Goal: Task Accomplishment & Management: Complete application form

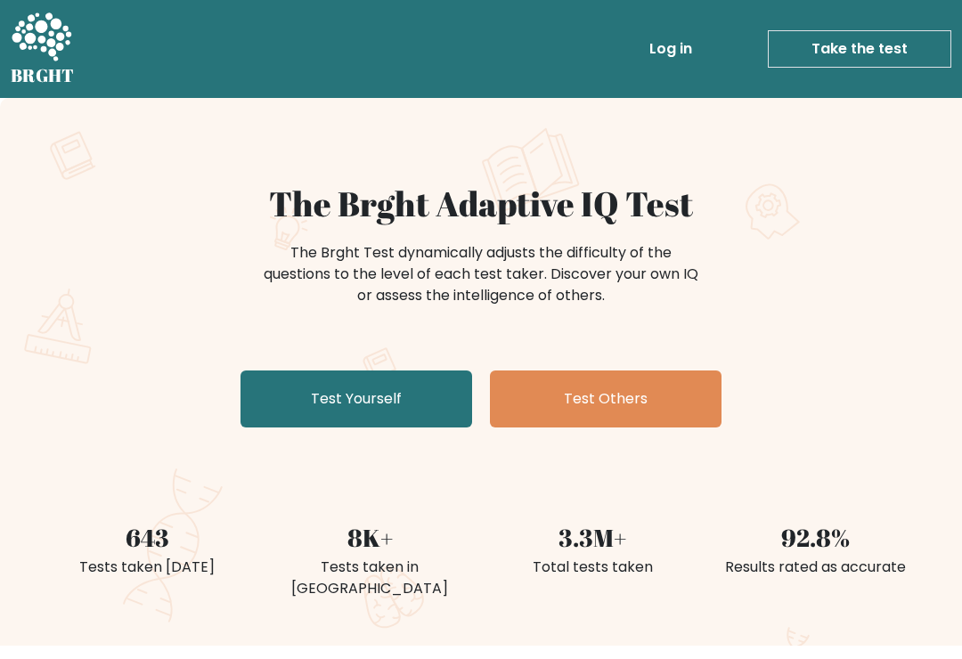
click at [322, 399] on link "Test Yourself" at bounding box center [357, 399] width 232 height 57
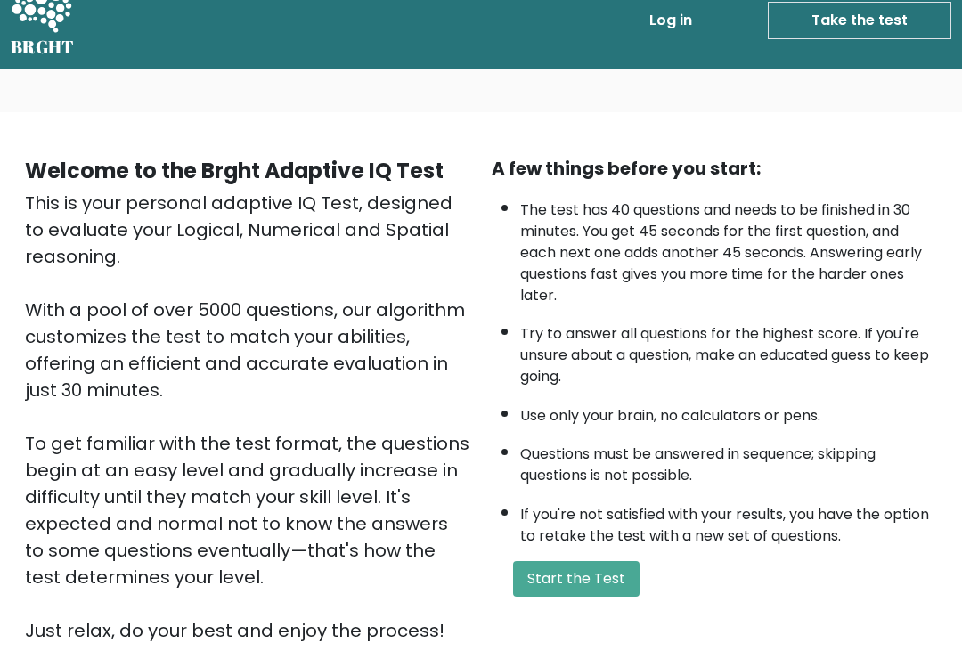
scroll to position [29, 0]
click at [598, 597] on button "Start the Test" at bounding box center [576, 579] width 126 height 36
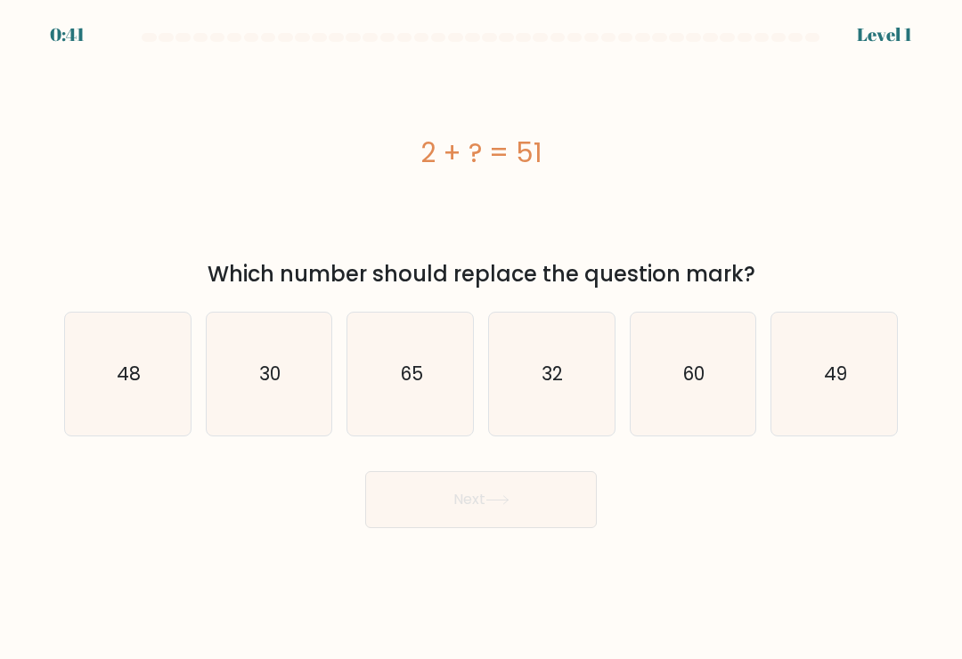
click at [130, 416] on icon "48" at bounding box center [127, 374] width 123 height 123
click at [481, 338] on input "a. 48" at bounding box center [481, 334] width 1 height 9
radio input "true"
click at [551, 496] on button "Next" at bounding box center [481, 499] width 232 height 57
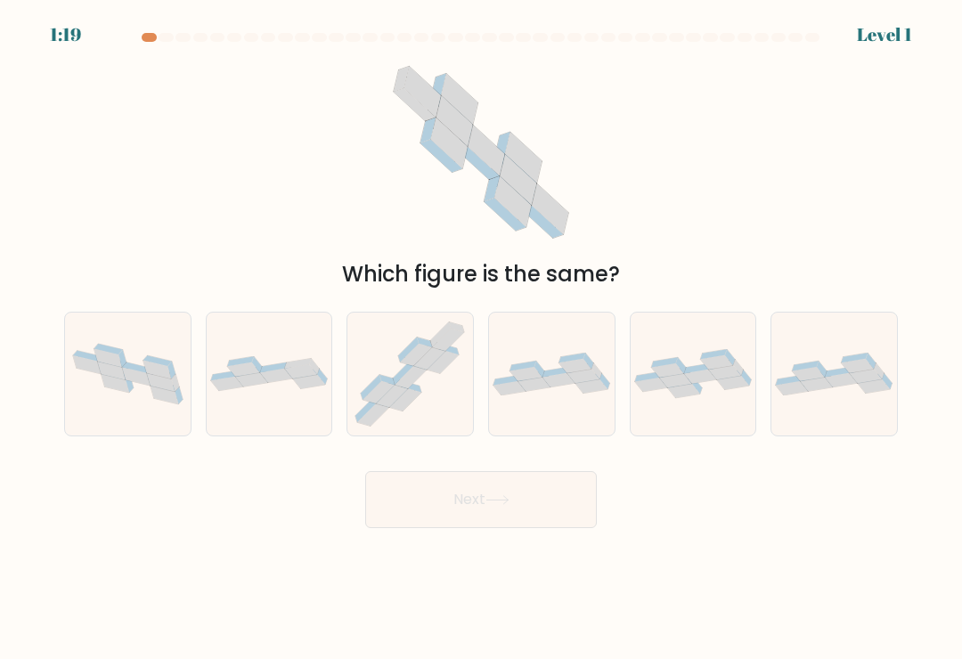
click at [143, 427] on div at bounding box center [127, 374] width 127 height 125
click at [481, 338] on input "a." at bounding box center [481, 334] width 1 height 9
radio input "true"
click at [437, 390] on icon at bounding box center [410, 374] width 126 height 120
click at [481, 338] on input "c." at bounding box center [481, 334] width 1 height 9
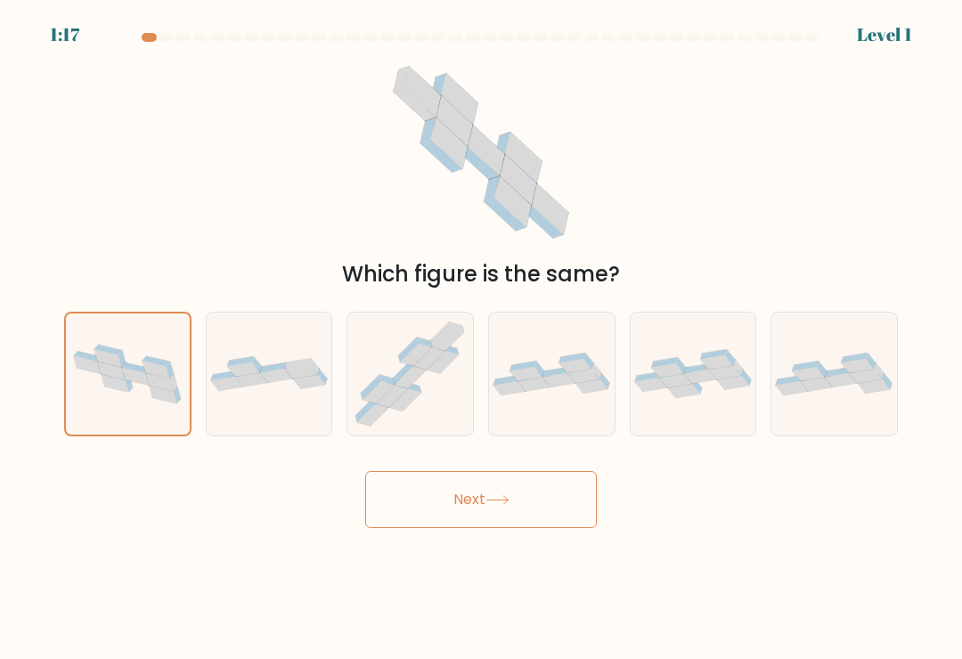
radio input "true"
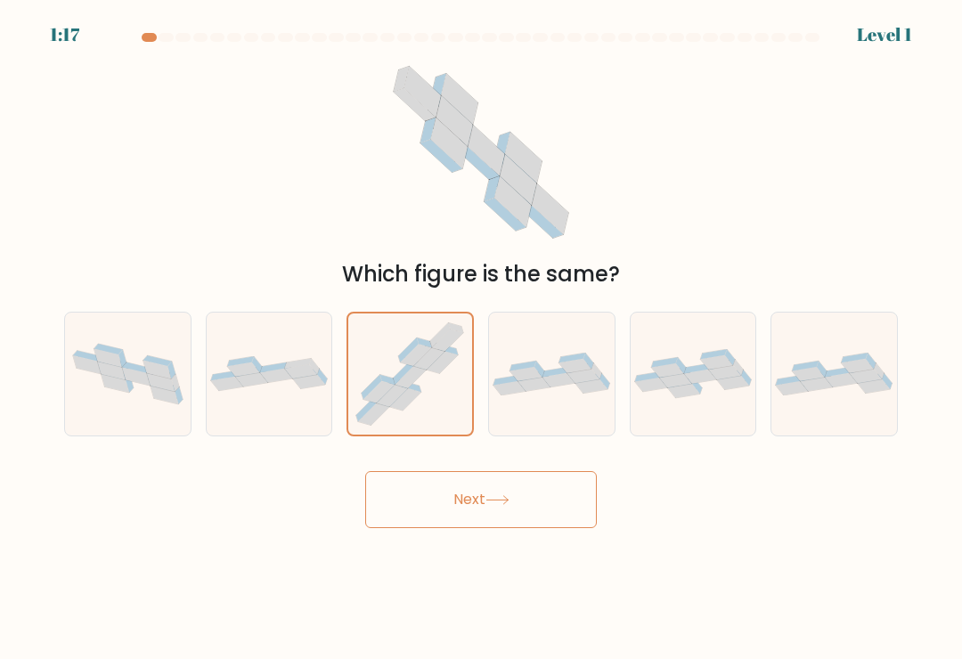
click at [530, 503] on button "Next" at bounding box center [481, 499] width 232 height 57
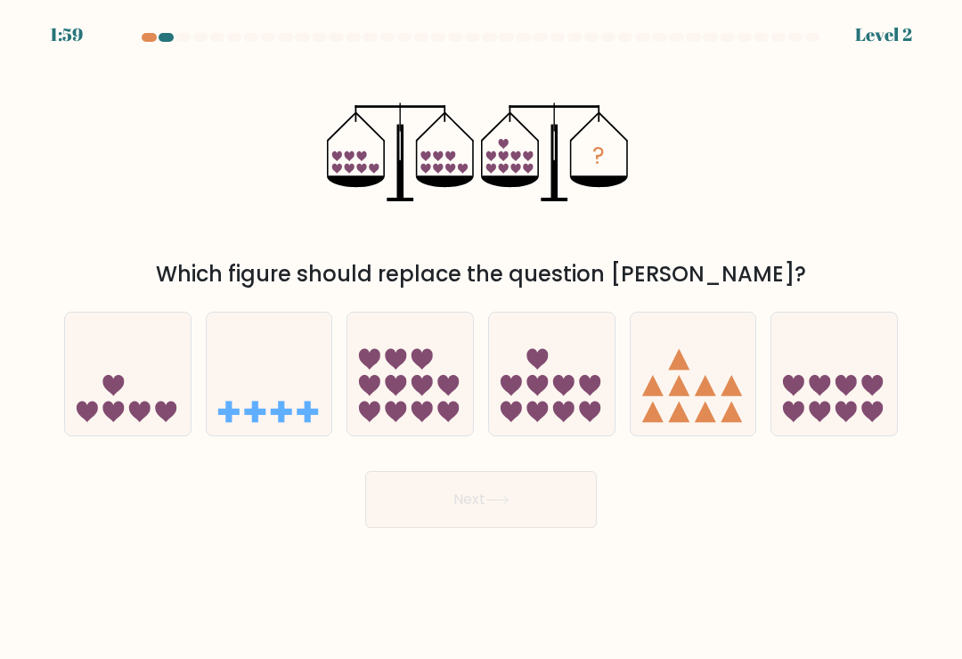
click at [556, 404] on icon at bounding box center [552, 374] width 126 height 104
click at [482, 338] on input "d." at bounding box center [481, 334] width 1 height 9
radio input "true"
click at [564, 510] on button "Next" at bounding box center [481, 499] width 232 height 57
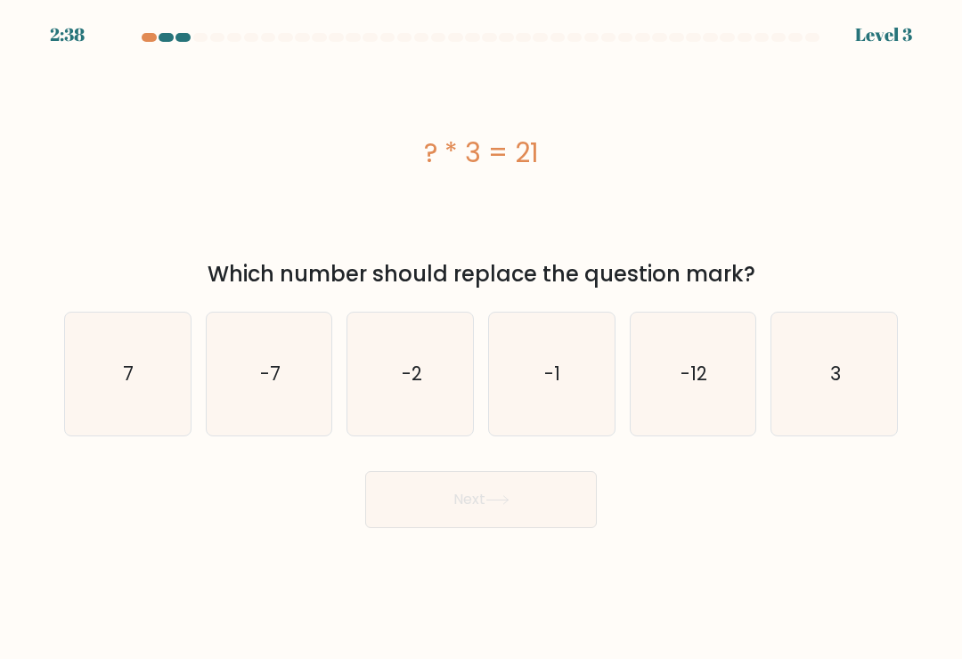
click at [156, 382] on icon "7" at bounding box center [127, 374] width 123 height 123
click at [481, 338] on input "a. 7" at bounding box center [481, 334] width 1 height 9
radio input "true"
click at [518, 510] on button "Next" at bounding box center [481, 499] width 232 height 57
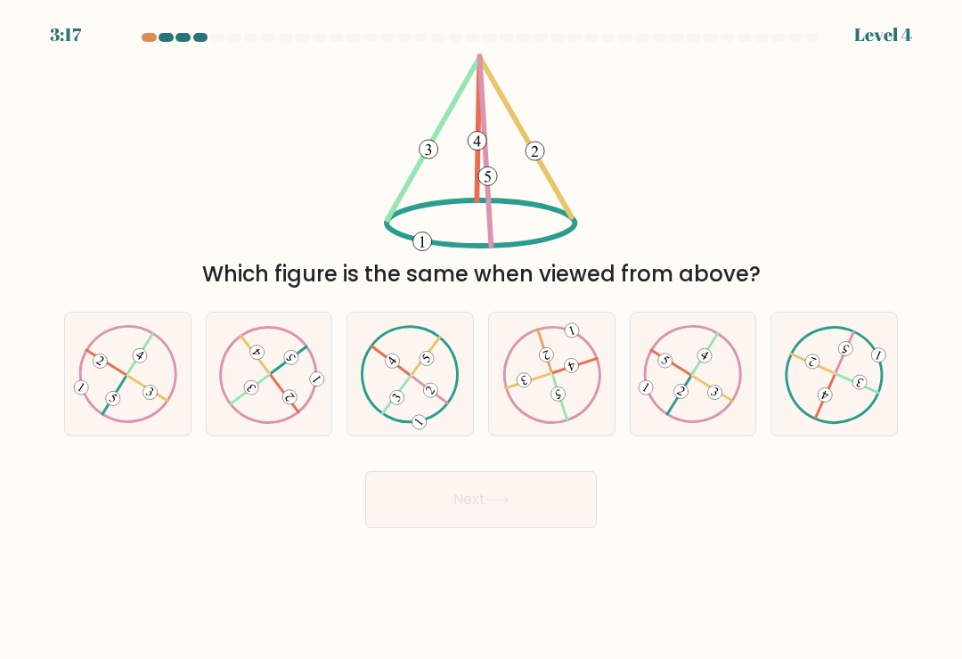
click at [860, 386] on 133 at bounding box center [860, 382] width 19 height 19
click at [482, 338] on input "f." at bounding box center [481, 334] width 1 height 9
radio input "true"
click at [546, 501] on button "Next" at bounding box center [481, 499] width 232 height 57
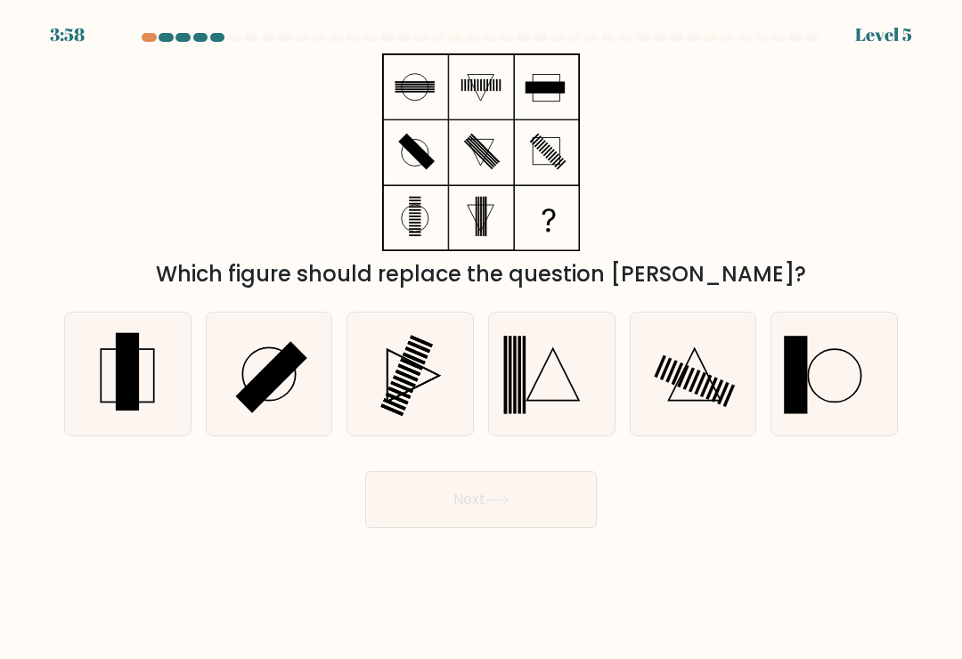
click at [140, 400] on icon at bounding box center [127, 374] width 123 height 123
click at [481, 338] on input "a." at bounding box center [481, 334] width 1 height 9
radio input "true"
click at [526, 528] on button "Next" at bounding box center [481, 499] width 232 height 57
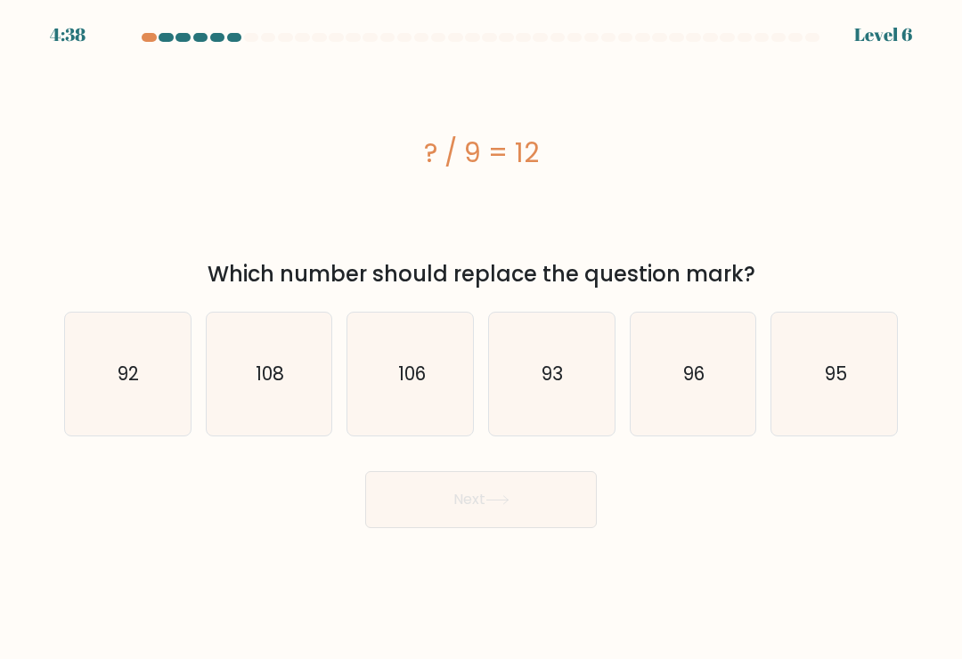
click at [706, 404] on icon "96" at bounding box center [693, 374] width 123 height 123
click at [482, 338] on input "e. 96" at bounding box center [481, 334] width 1 height 9
radio input "true"
click at [537, 508] on button "Next" at bounding box center [481, 499] width 232 height 57
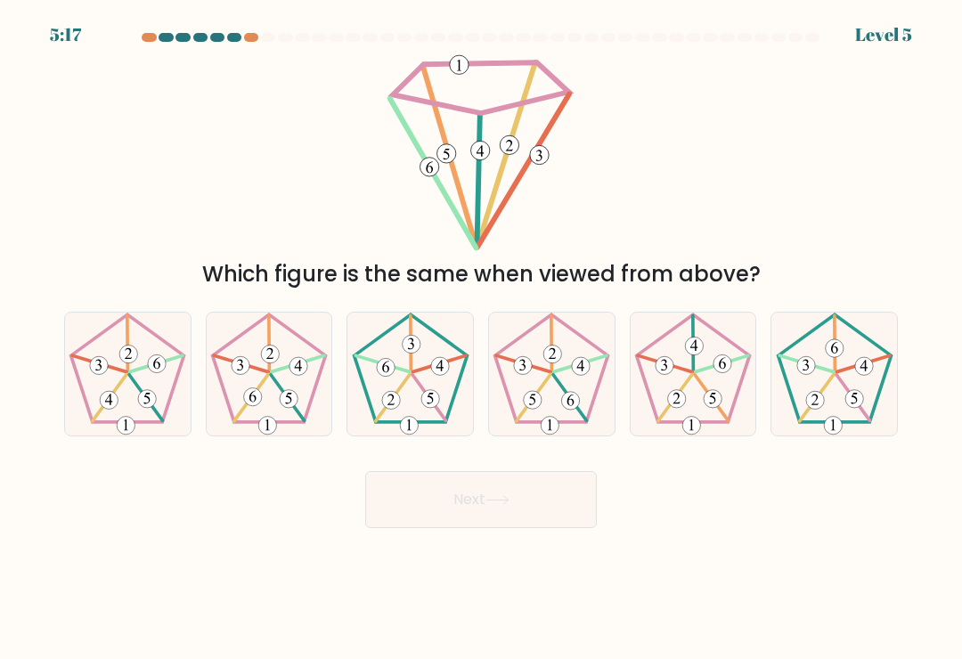
click at [708, 420] on icon at bounding box center [693, 374] width 123 height 123
click at [482, 338] on input "e." at bounding box center [481, 334] width 1 height 9
radio input "true"
click at [547, 489] on button "Next" at bounding box center [481, 499] width 232 height 57
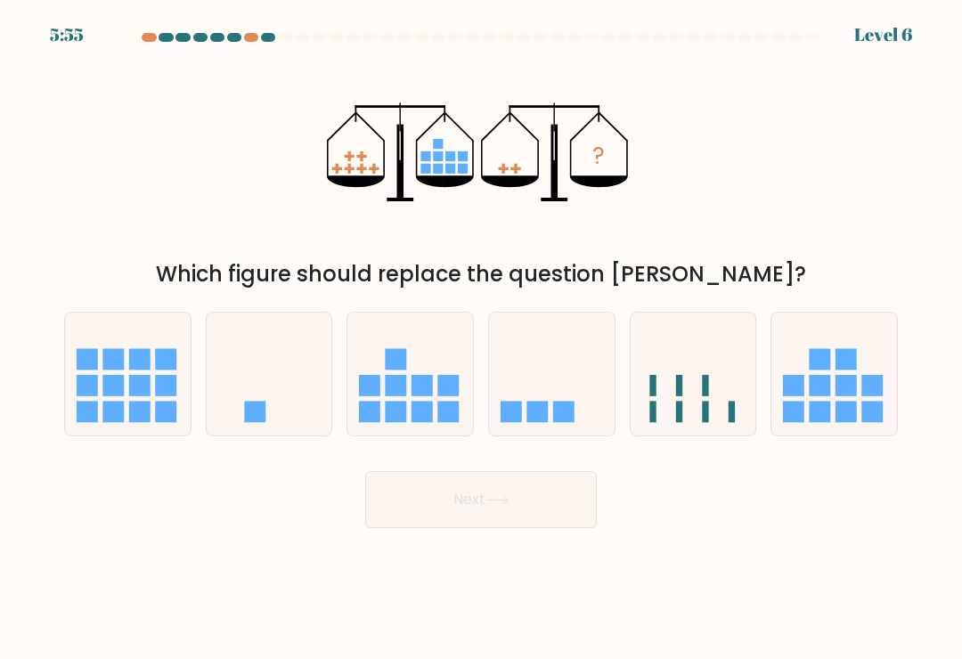
click at [295, 410] on icon at bounding box center [270, 374] width 126 height 104
click at [481, 338] on input "b." at bounding box center [481, 334] width 1 height 9
radio input "true"
click at [580, 406] on icon at bounding box center [552, 374] width 126 height 104
click at [482, 338] on input "d." at bounding box center [481, 334] width 1 height 9
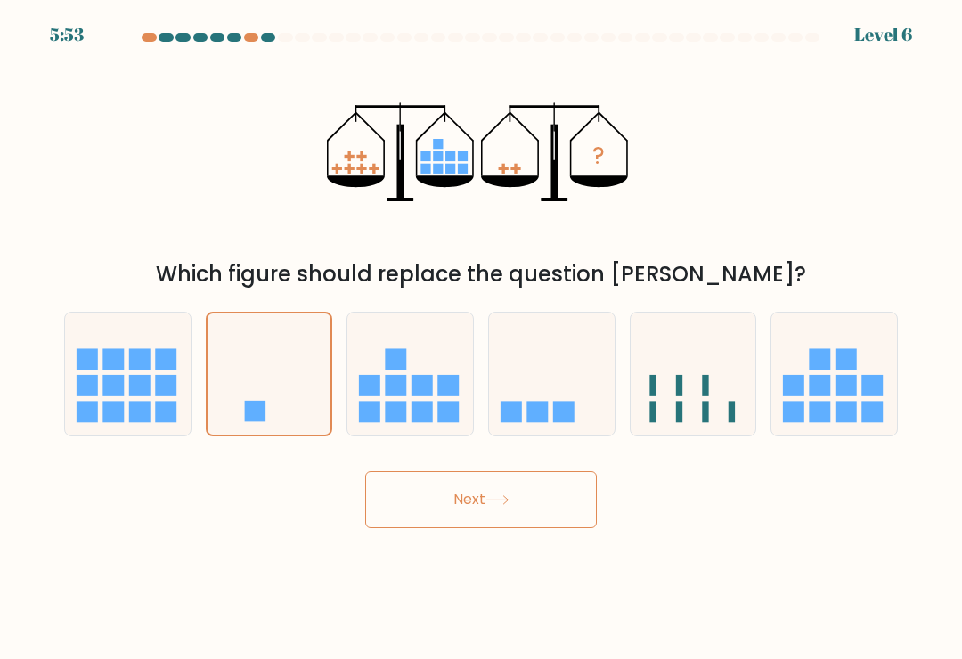
radio input "true"
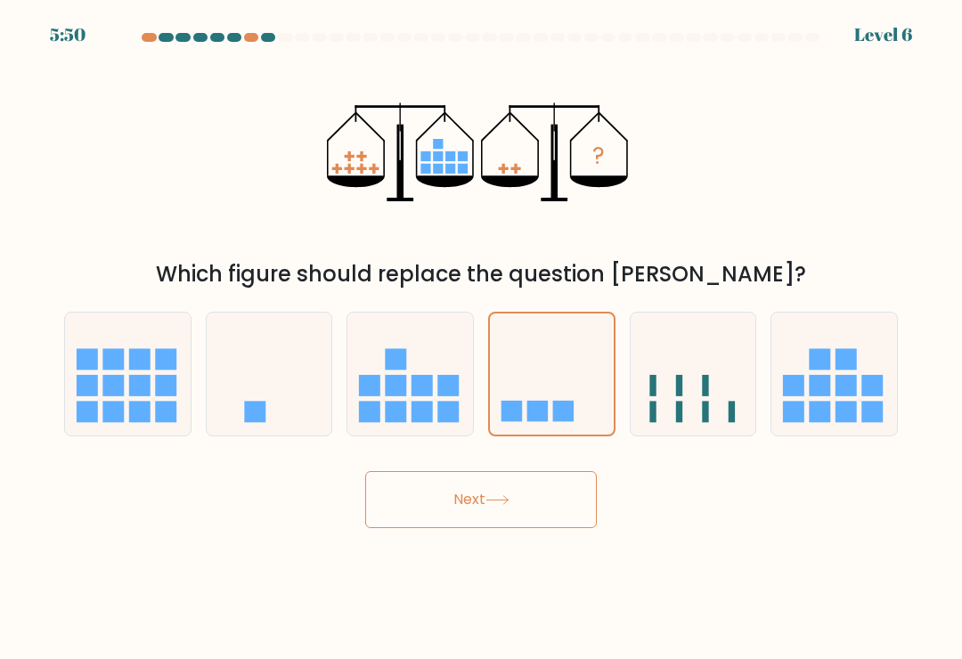
click at [540, 518] on button "Next" at bounding box center [481, 499] width 232 height 57
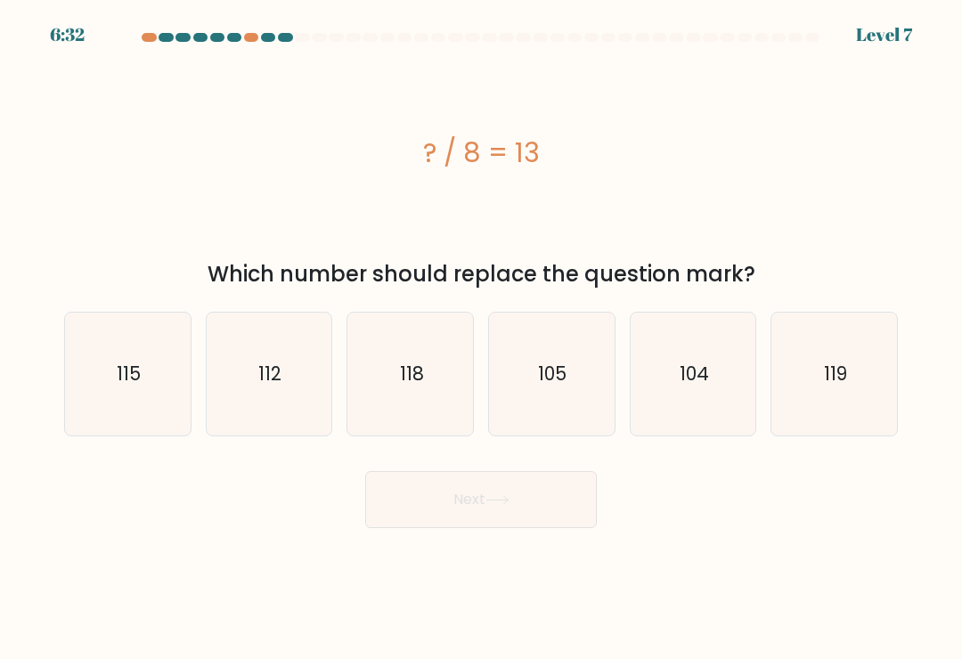
click at [676, 420] on icon "104" at bounding box center [693, 374] width 123 height 123
click at [482, 338] on input "e. 104" at bounding box center [481, 334] width 1 height 9
radio input "true"
click at [554, 500] on button "Next" at bounding box center [481, 499] width 232 height 57
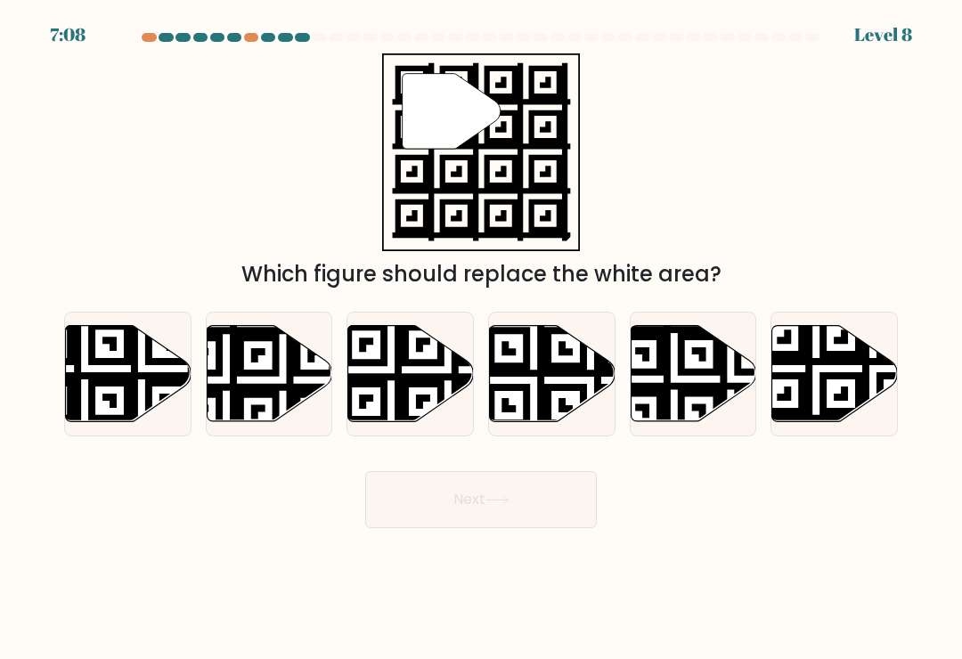
click at [832, 403] on icon at bounding box center [835, 374] width 126 height 96
click at [482, 338] on input "f." at bounding box center [481, 334] width 1 height 9
radio input "true"
click at [535, 484] on button "Next" at bounding box center [481, 499] width 232 height 57
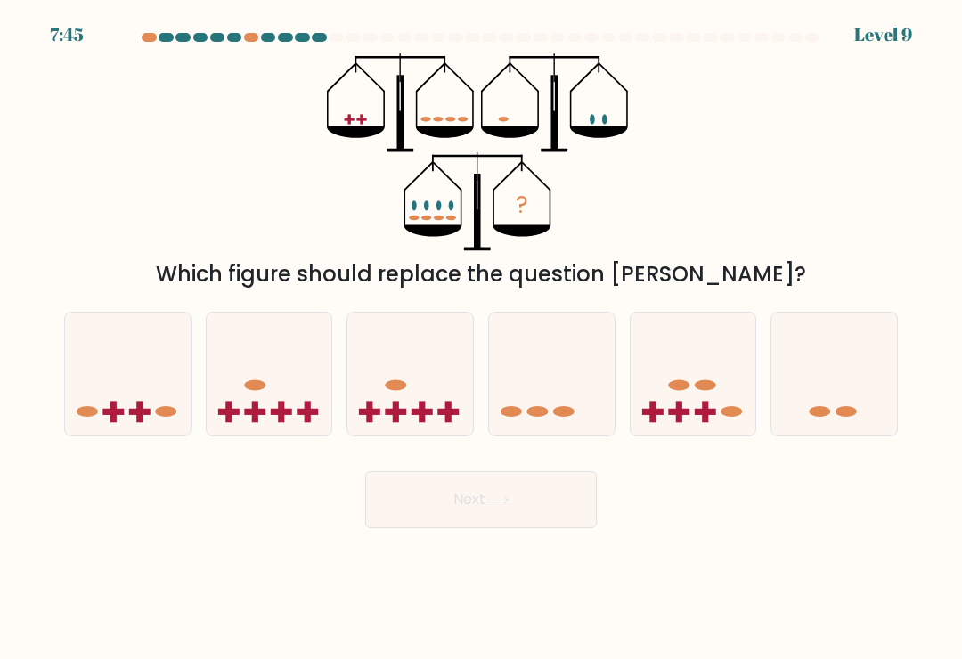
click at [281, 361] on icon at bounding box center [270, 374] width 126 height 104
click at [481, 338] on input "b." at bounding box center [481, 334] width 1 height 9
radio input "true"
click at [548, 514] on button "Next" at bounding box center [481, 499] width 232 height 57
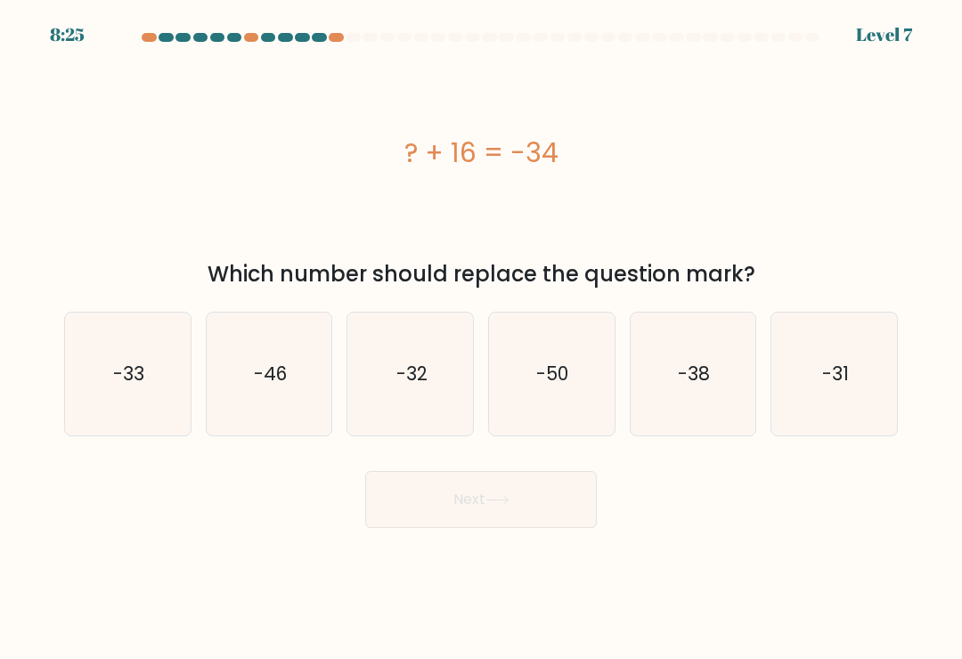
click at [161, 387] on icon "-33" at bounding box center [127, 374] width 123 height 123
click at [481, 338] on input "a. -33" at bounding box center [481, 334] width 1 height 9
radio input "true"
click at [528, 495] on button "Next" at bounding box center [481, 499] width 232 height 57
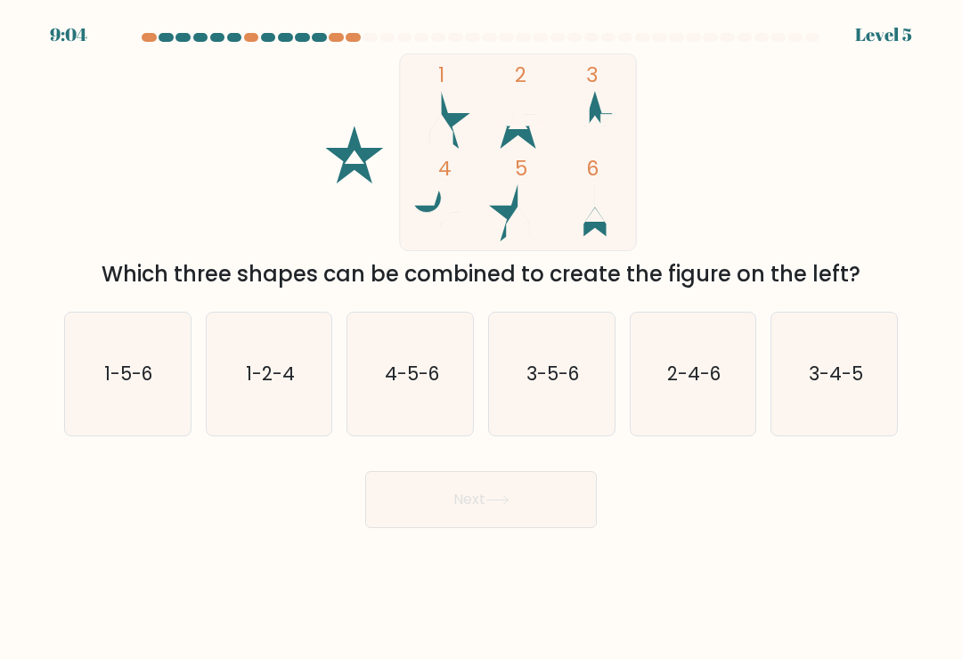
click at [144, 397] on icon "1-5-6" at bounding box center [127, 374] width 123 height 123
click at [481, 338] on input "a. 1-5-6" at bounding box center [481, 334] width 1 height 9
radio input "true"
click at [540, 501] on button "Next" at bounding box center [481, 499] width 232 height 57
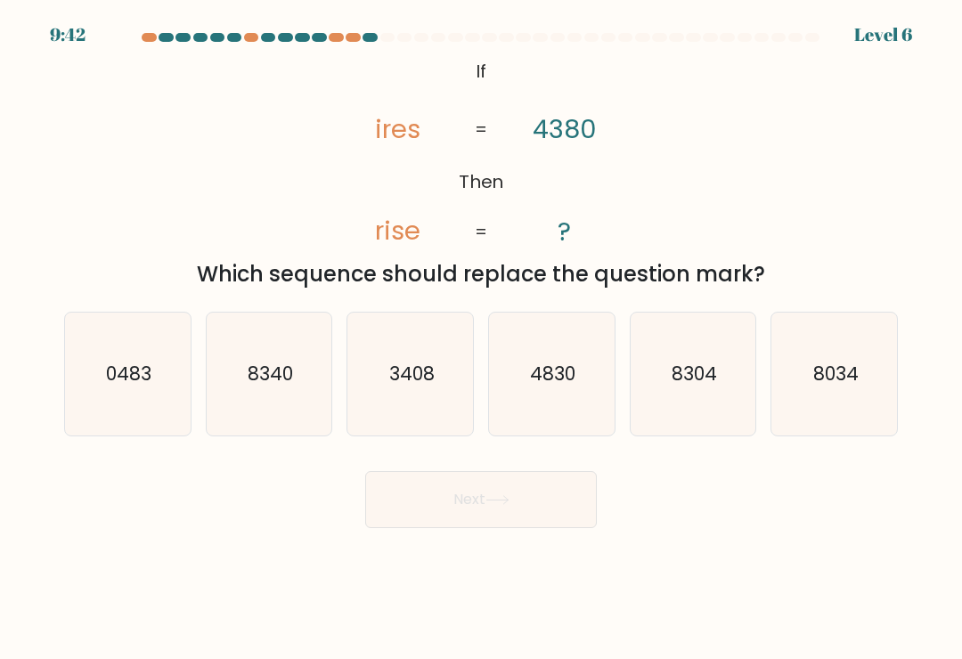
click at [412, 424] on icon "3408" at bounding box center [410, 374] width 123 height 123
click at [481, 338] on input "c. 3408" at bounding box center [481, 334] width 1 height 9
radio input "true"
click at [142, 367] on icon "0483" at bounding box center [127, 374] width 123 height 123
click at [481, 338] on input "a. 0483" at bounding box center [481, 334] width 1 height 9
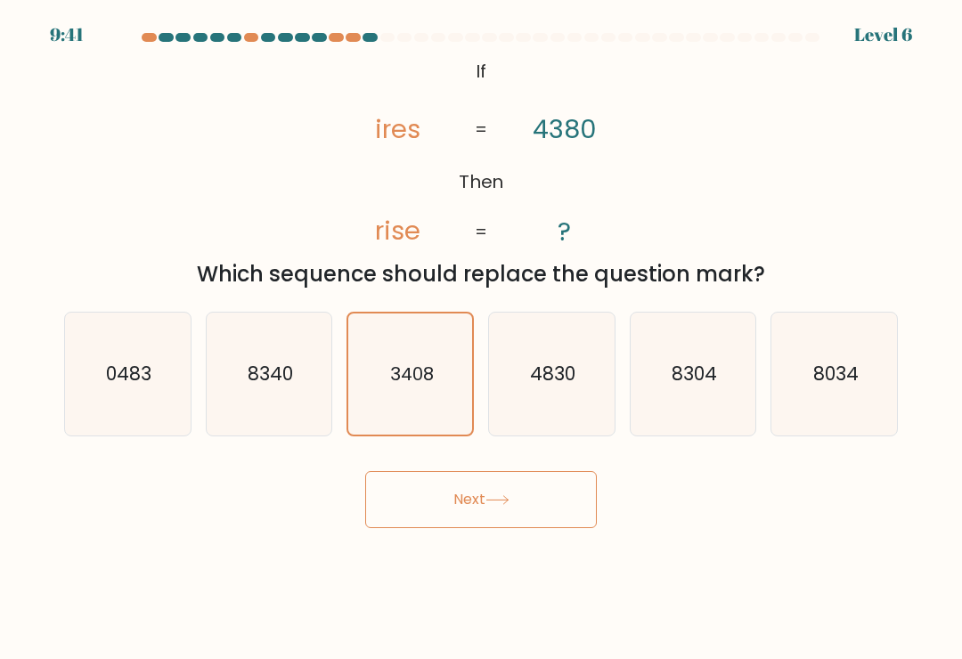
radio input "true"
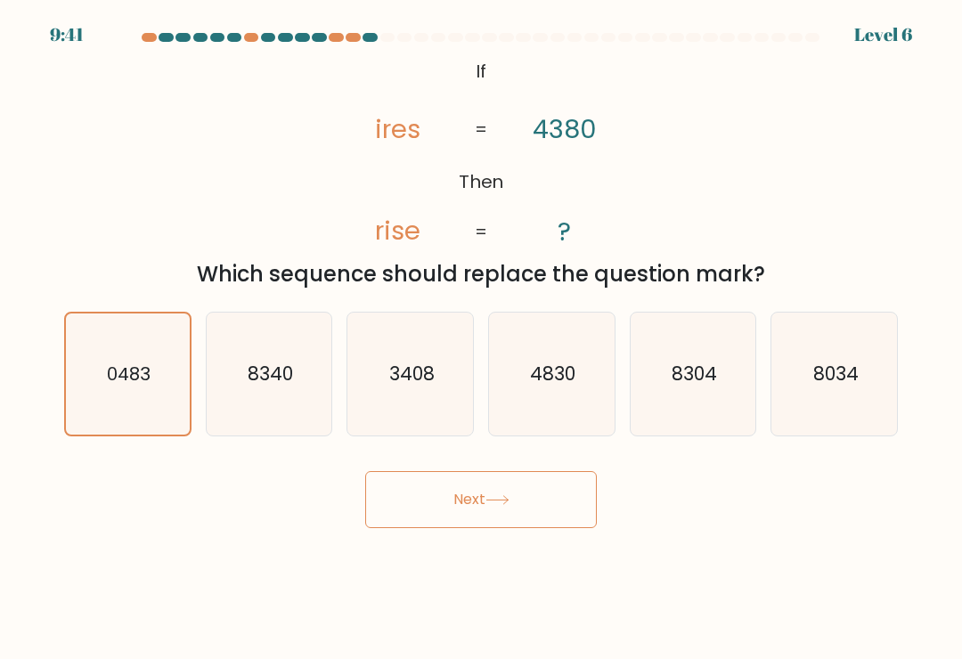
click at [482, 528] on button "Next" at bounding box center [481, 499] width 232 height 57
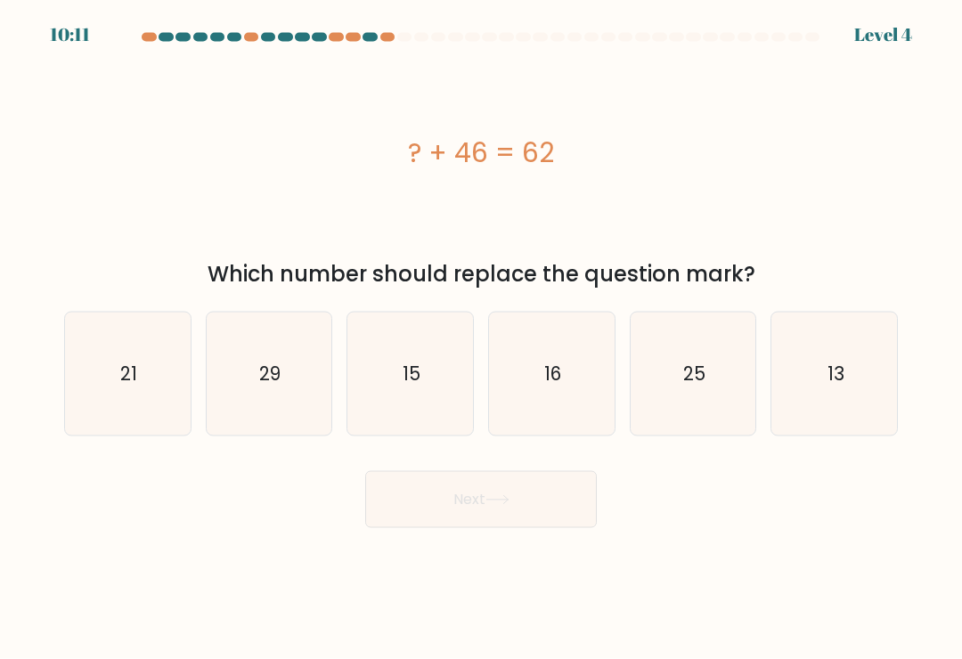
scroll to position [20, 0]
click at [155, 353] on icon "21" at bounding box center [127, 374] width 123 height 123
click at [481, 338] on input "a. 21" at bounding box center [481, 334] width 1 height 9
radio input "true"
click at [505, 495] on icon at bounding box center [497, 500] width 24 height 10
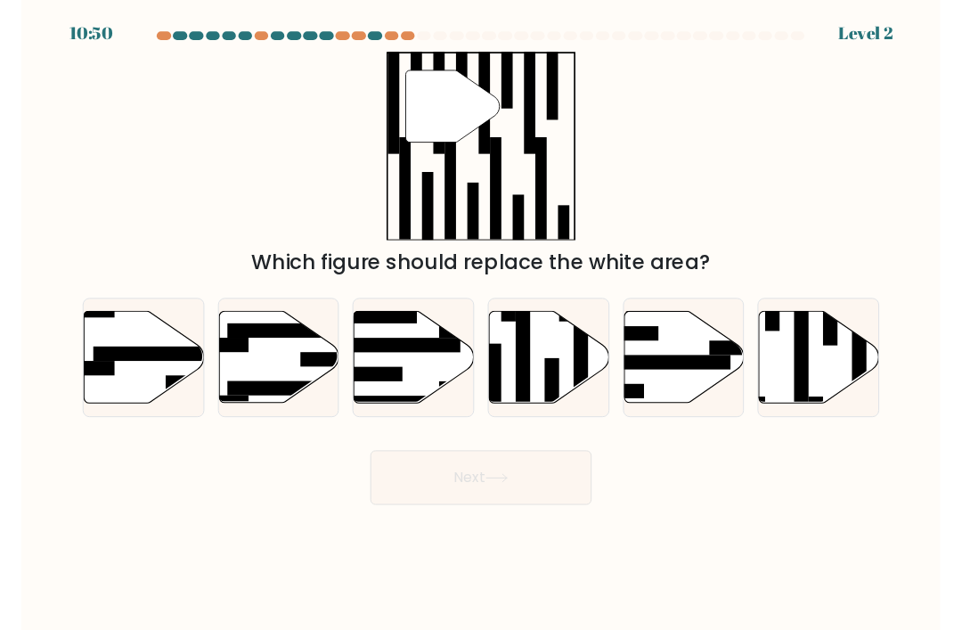
scroll to position [36, 0]
